Goal: Navigation & Orientation: Understand site structure

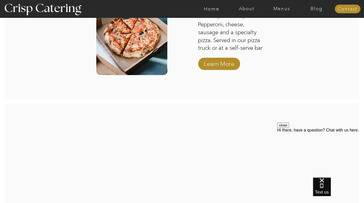
scroll to position [1074, 0]
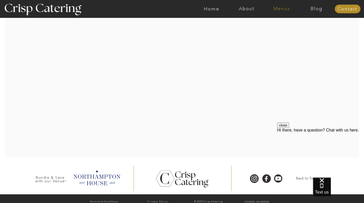
click at [279, 6] on nav "Menus" at bounding box center [281, 8] width 35 height 5
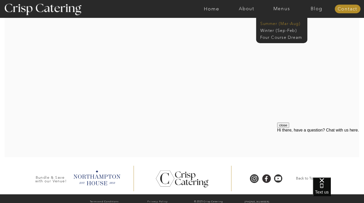
click at [280, 24] on nav "Summer (Mar-Aug)" at bounding box center [283, 23] width 46 height 5
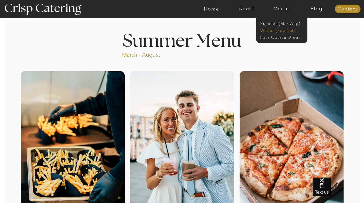
click at [281, 30] on nav "Winter (Sep-Feb)" at bounding box center [281, 30] width 42 height 5
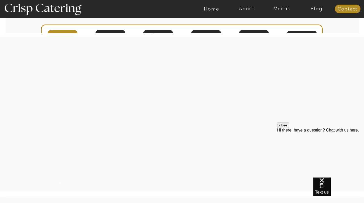
scroll to position [864, 0]
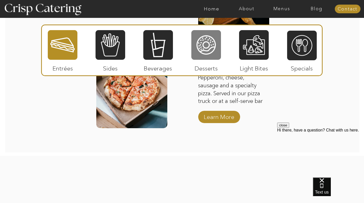
click at [220, 53] on div at bounding box center [206, 45] width 30 height 31
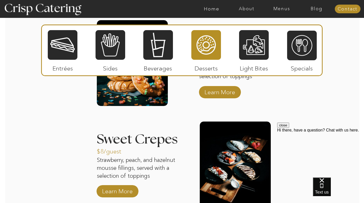
scroll to position [753, 0]
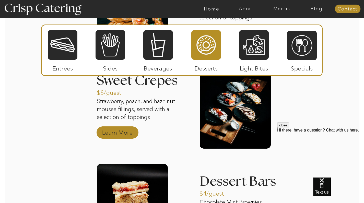
click at [127, 129] on p "Learn More" at bounding box center [117, 131] width 34 height 15
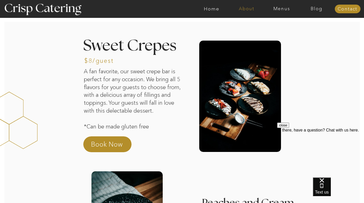
click at [246, 9] on nav "About" at bounding box center [246, 8] width 35 height 5
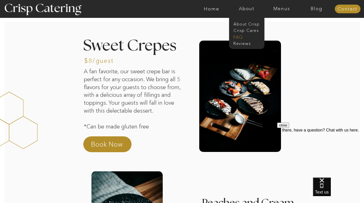
click at [241, 34] on nav "faq" at bounding box center [247, 36] width 26 height 5
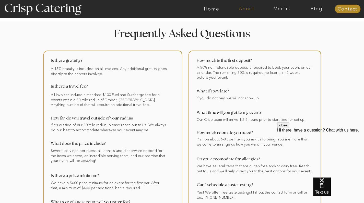
click at [248, 9] on nav "About" at bounding box center [246, 8] width 35 height 5
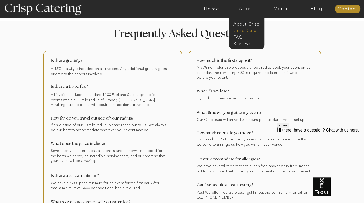
click at [252, 29] on nav "Crisp Cares" at bounding box center [248, 30] width 29 height 5
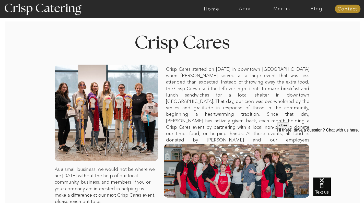
click at [282, 9] on nav "Menus" at bounding box center [281, 8] width 35 height 5
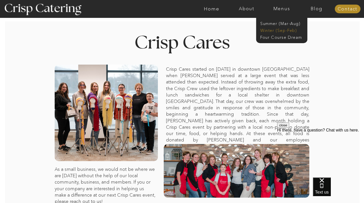
click at [283, 29] on nav "Winter (Sep-Feb)" at bounding box center [281, 30] width 42 height 5
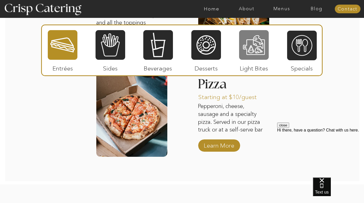
scroll to position [752, 0]
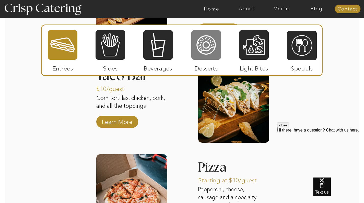
click at [206, 40] on div at bounding box center [206, 45] width 30 height 31
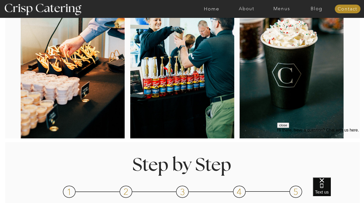
scroll to position [0, 0]
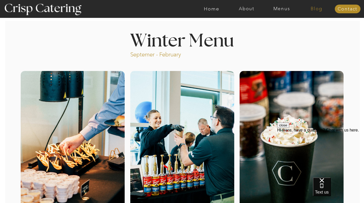
click at [314, 10] on nav "Blog" at bounding box center [316, 8] width 35 height 5
